Goal: Information Seeking & Learning: Understand process/instructions

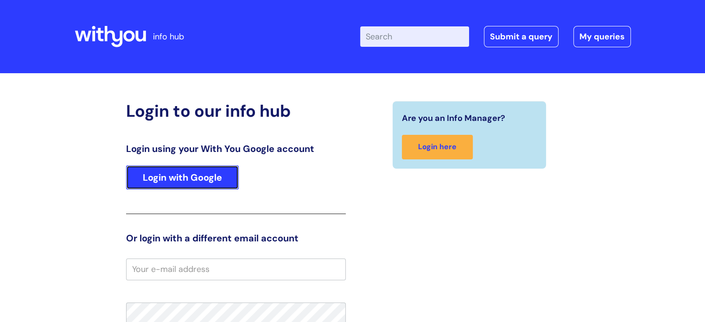
click at [199, 181] on link "Login with Google" at bounding box center [182, 178] width 113 height 24
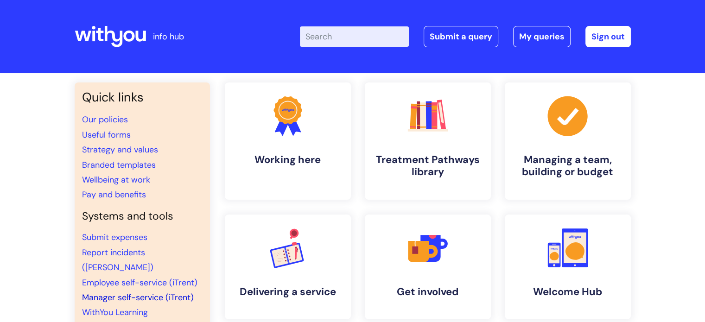
click at [122, 292] on link "Manager self-service (iTrent)" at bounding box center [138, 297] width 112 height 11
click at [122, 277] on link "Employee self-service (iTrent)" at bounding box center [139, 282] width 115 height 11
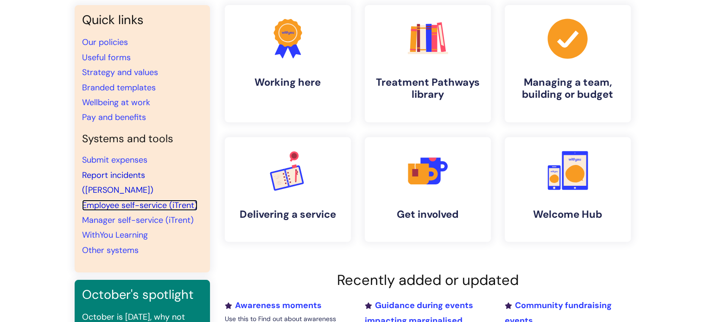
scroll to position [93, 0]
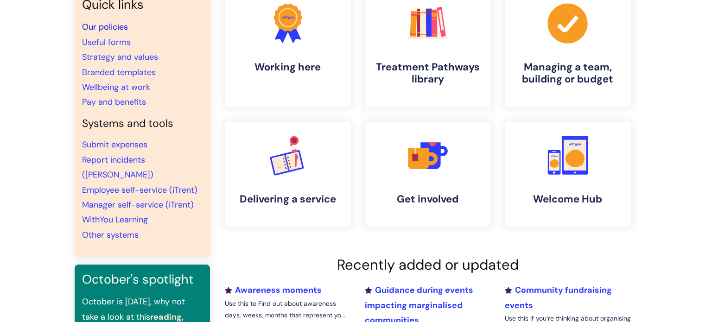
click at [102, 25] on link "Our policies" at bounding box center [105, 26] width 46 height 11
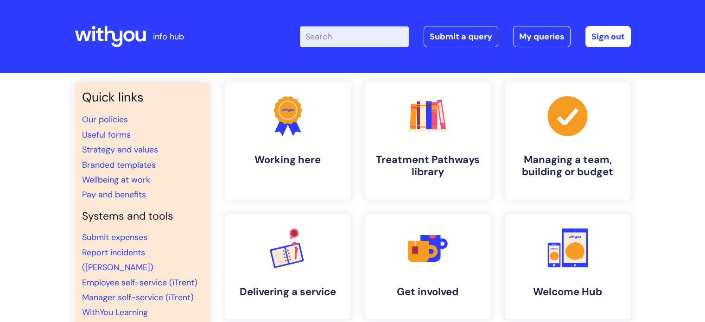
scroll to position [92, 0]
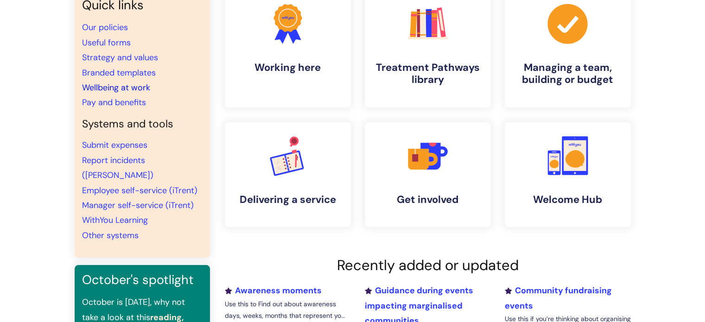
click at [115, 87] on link "Wellbeing at work" at bounding box center [116, 87] width 68 height 11
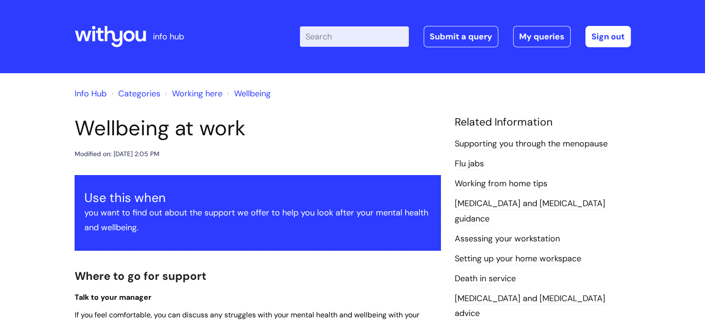
click at [96, 94] on link "Info Hub" at bounding box center [91, 93] width 32 height 11
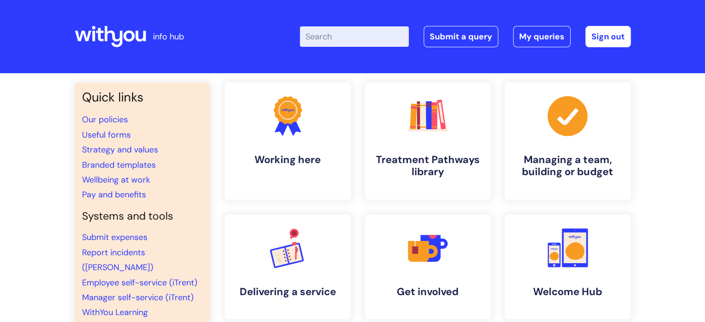
click at [345, 40] on input "Enter your search term here..." at bounding box center [354, 36] width 109 height 20
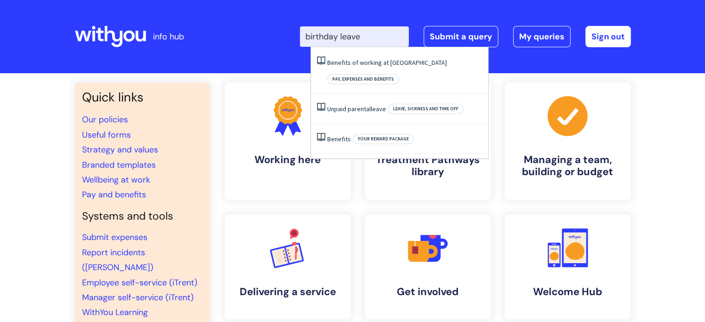
type input "birthday leave"
click button "Search" at bounding box center [0, 0] width 0 height 0
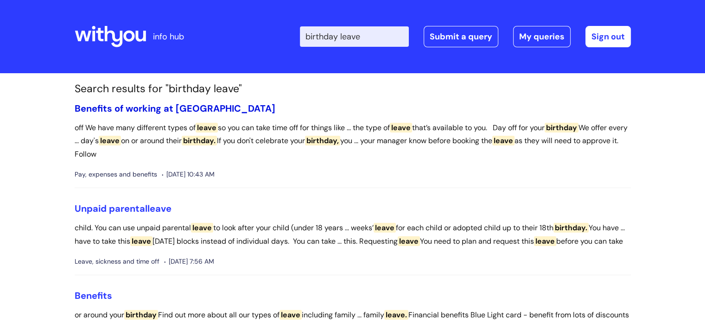
click at [173, 109] on link "Benefits of working at [GEOGRAPHIC_DATA]" at bounding box center [175, 109] width 201 height 12
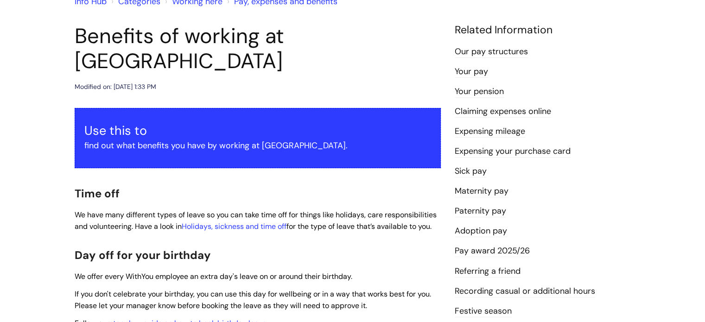
scroll to position [186, 0]
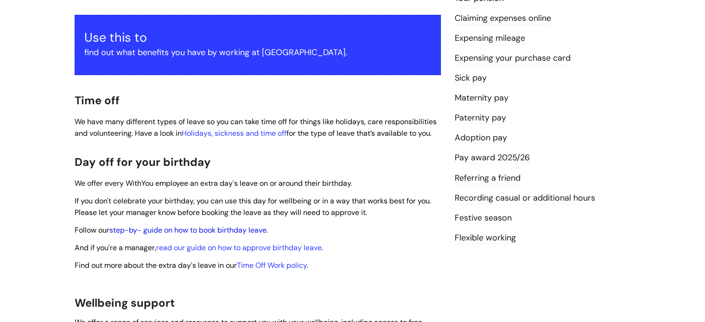
click at [178, 225] on link "step-by- guide on how to book birthday leave" at bounding box center [187, 230] width 157 height 10
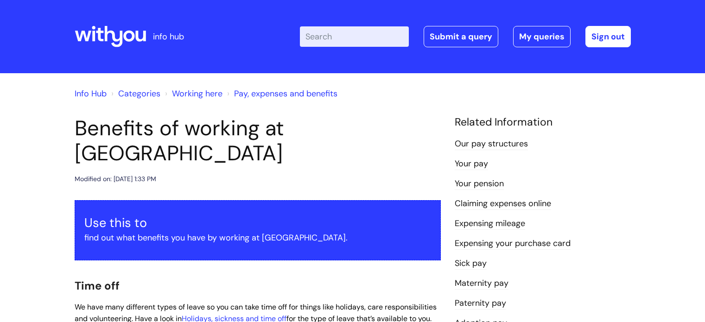
scroll to position [186, 0]
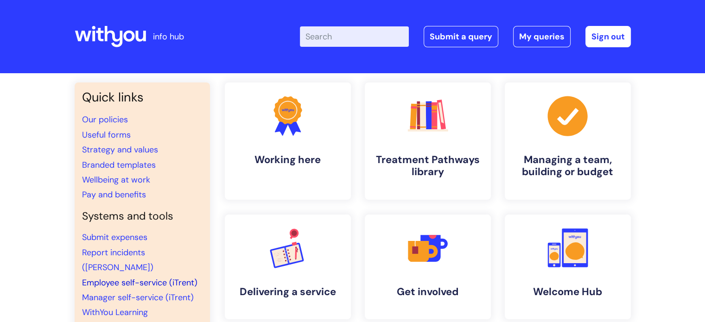
click at [122, 277] on link "Employee self-service (iTrent)" at bounding box center [139, 282] width 115 height 11
